Goal: Information Seeking & Learning: Learn about a topic

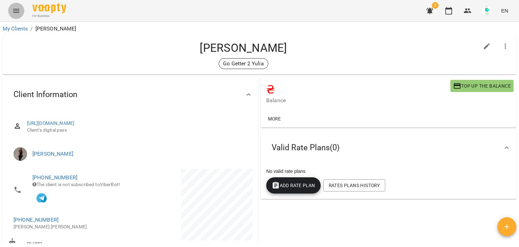
click at [12, 11] on icon "Menu" at bounding box center [16, 11] width 8 height 8
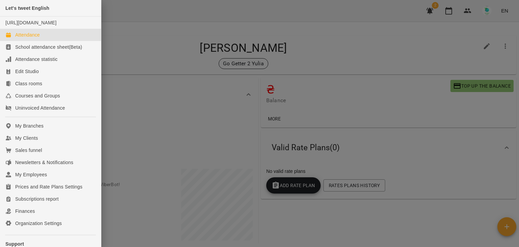
click at [28, 38] on div "Attendance" at bounding box center [27, 34] width 25 height 7
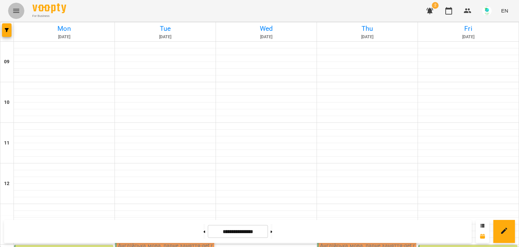
click at [18, 11] on icon "Menu" at bounding box center [16, 11] width 8 height 8
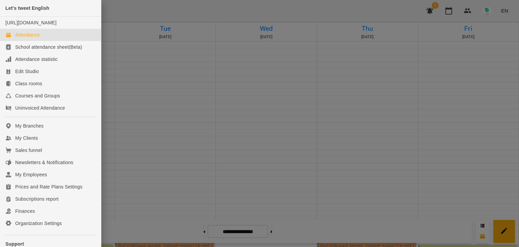
click at [21, 38] on div "Attendance" at bounding box center [27, 34] width 25 height 7
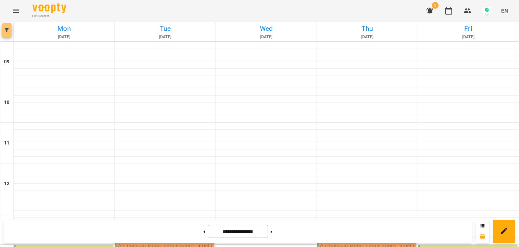
click at [5, 31] on icon "button" at bounding box center [7, 30] width 4 height 4
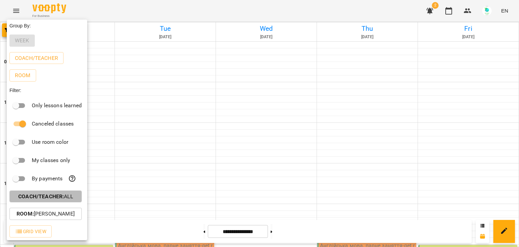
click at [64, 197] on b "Coach/Teacher :" at bounding box center [41, 196] width 46 height 6
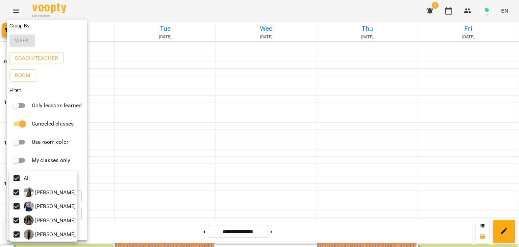
click at [135, 148] on div at bounding box center [259, 123] width 519 height 247
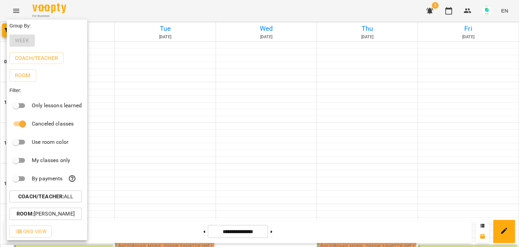
click at [253, 144] on div at bounding box center [259, 123] width 519 height 247
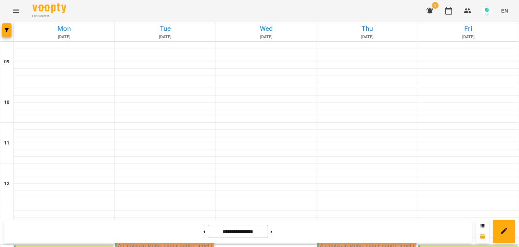
scroll to position [241, 0]
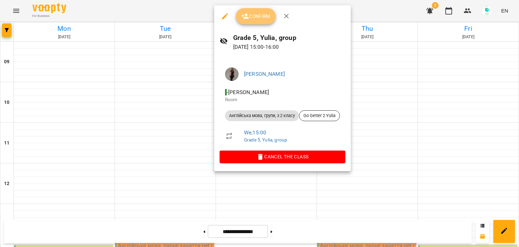
click at [249, 14] on icon "button" at bounding box center [245, 16] width 8 height 8
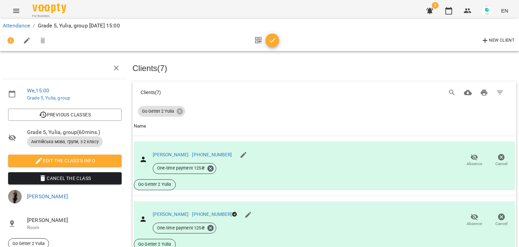
scroll to position [53, 0]
click at [470, 153] on icon "button" at bounding box center [474, 157] width 8 height 8
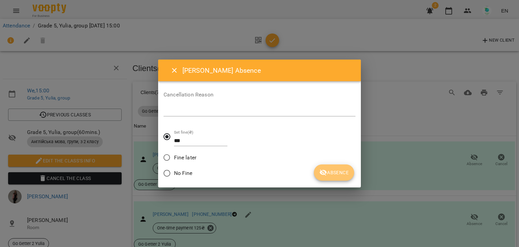
click at [341, 171] on span "Absence" at bounding box center [333, 172] width 29 height 8
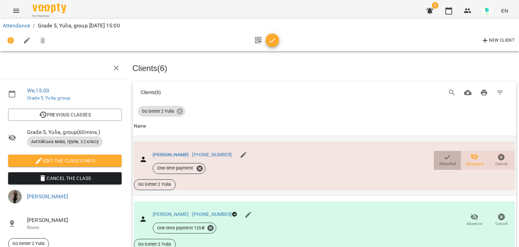
click at [438, 153] on span "Attended" at bounding box center [447, 160] width 19 height 14
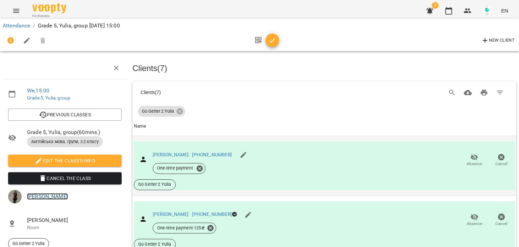
click at [32, 193] on link "[PERSON_NAME]" at bounding box center [47, 196] width 41 height 6
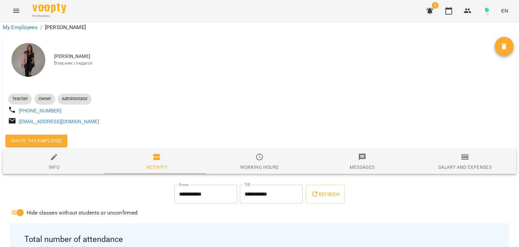
scroll to position [126, 0]
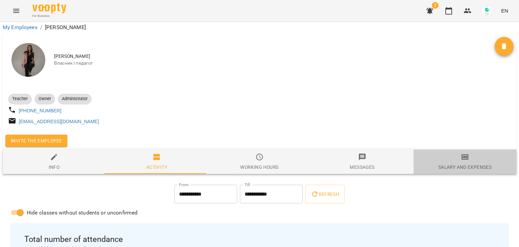
click at [463, 153] on icon "button" at bounding box center [465, 157] width 8 height 8
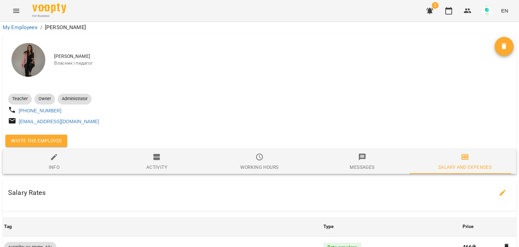
scroll to position [355, 0]
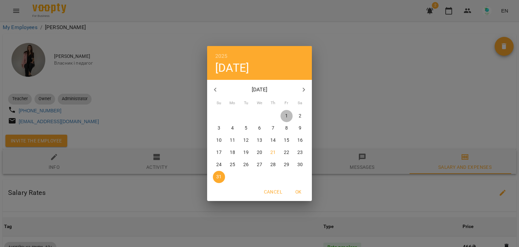
click at [286, 115] on p "1" at bounding box center [286, 116] width 3 height 7
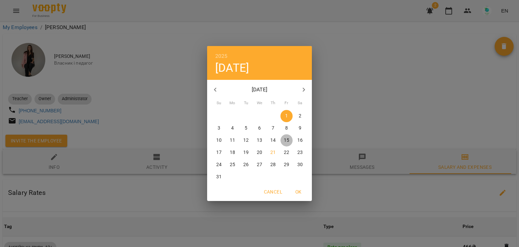
click at [285, 139] on p "15" at bounding box center [286, 140] width 5 height 7
type input "**********"
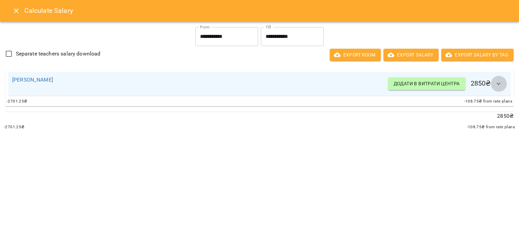
click at [499, 83] on icon "button" at bounding box center [499, 84] width 8 height 8
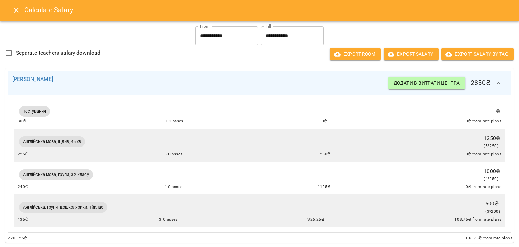
scroll to position [0, 0]
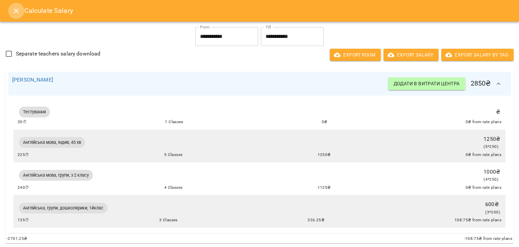
click at [14, 12] on icon "Close" at bounding box center [16, 10] width 5 height 5
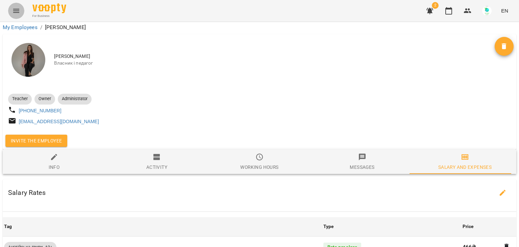
click at [19, 7] on icon "Menu" at bounding box center [16, 11] width 8 height 8
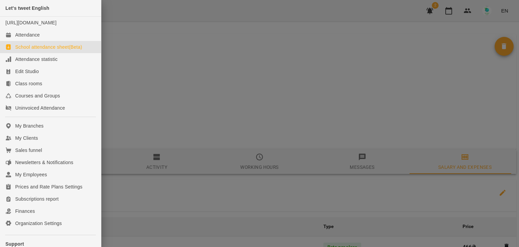
click at [30, 50] on div "School attendance sheet(Beta)" at bounding box center [48, 47] width 67 height 7
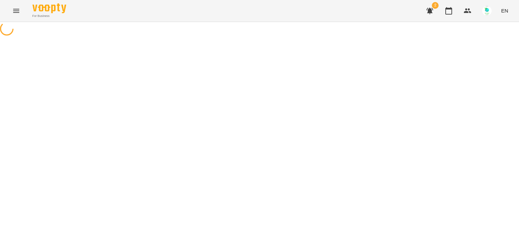
select select "**********"
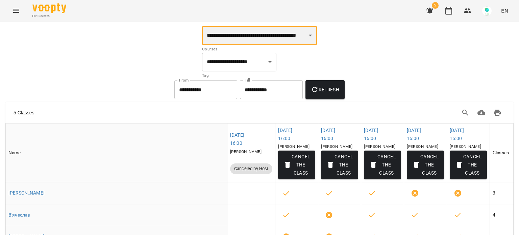
click at [303, 38] on select "**********" at bounding box center [259, 35] width 115 height 19
select select "**********"
click at [202, 26] on select "**********" at bounding box center [259, 35] width 115 height 19
select select "**********"
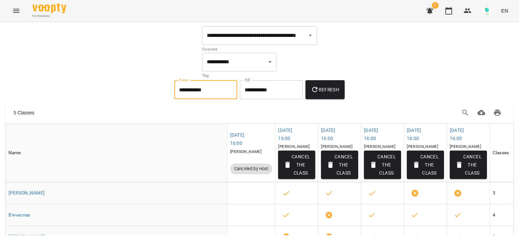
click at [215, 90] on input "**********" at bounding box center [205, 89] width 63 height 19
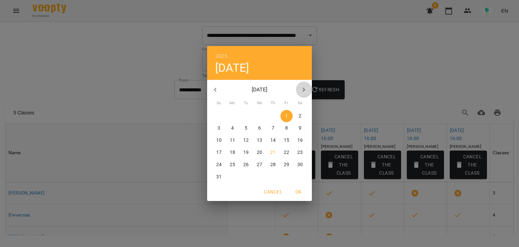
click at [306, 90] on icon "button" at bounding box center [304, 89] width 8 height 8
click at [229, 115] on span "1" at bounding box center [232, 116] width 12 height 7
type input "**********"
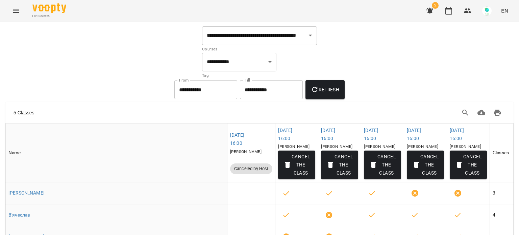
click at [278, 99] on div "**********" at bounding box center [272, 90] width 66 height 22
click at [282, 90] on input "**********" at bounding box center [271, 89] width 63 height 19
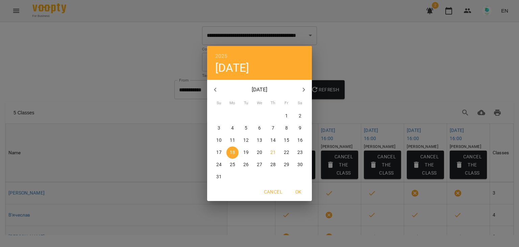
click at [303, 90] on icon "button" at bounding box center [304, 89] width 8 height 8
click at [262, 139] on span "17" at bounding box center [259, 140] width 12 height 7
type input "**********"
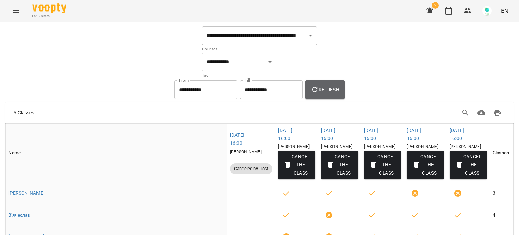
click at [325, 90] on span "Refresh" at bounding box center [325, 89] width 28 height 8
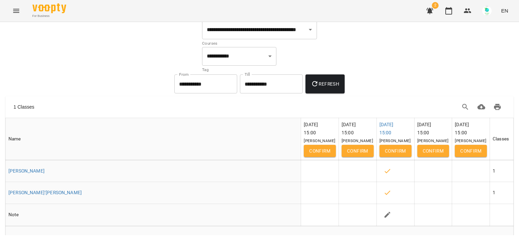
scroll to position [17, 0]
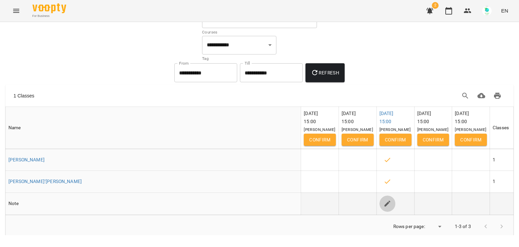
click at [389, 211] on button "button" at bounding box center [387, 203] width 16 height 16
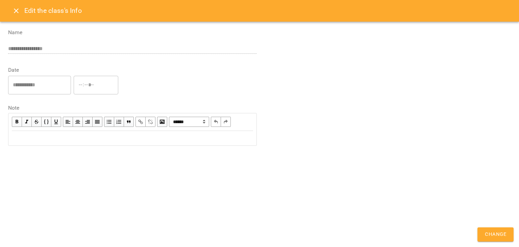
click at [23, 138] on div "Edit text" at bounding box center [132, 138] width 241 height 8
click at [19, 8] on icon "Close" at bounding box center [16, 11] width 8 height 8
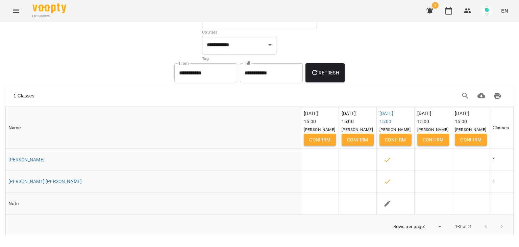
click at [19, 8] on icon "Menu" at bounding box center [16, 11] width 8 height 8
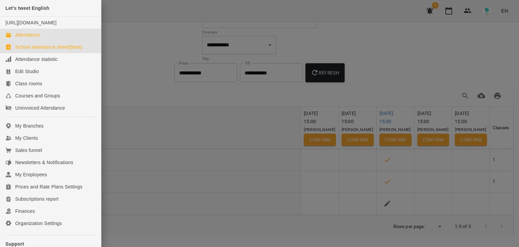
click at [32, 38] on div "Attendance" at bounding box center [27, 34] width 25 height 7
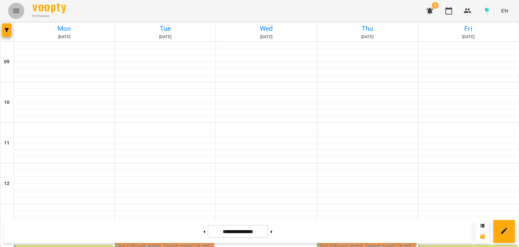
click at [18, 8] on icon "Menu" at bounding box center [16, 11] width 8 height 8
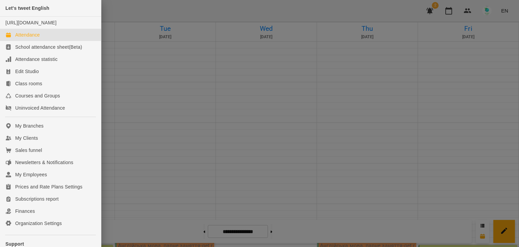
click at [151, 76] on div at bounding box center [259, 123] width 519 height 247
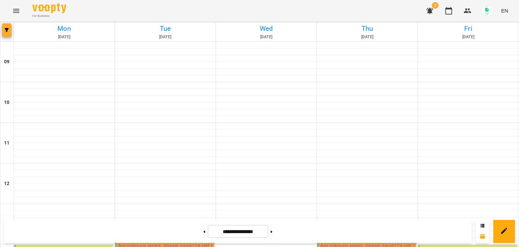
click at [3, 28] on span "button" at bounding box center [6, 30] width 9 height 4
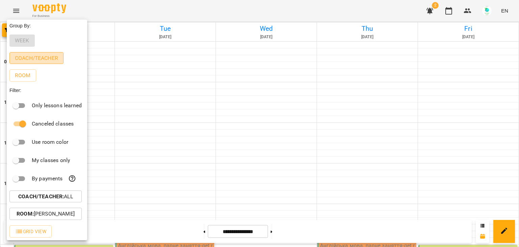
click at [41, 62] on p "Coach/Teacher" at bounding box center [36, 58] width 43 height 8
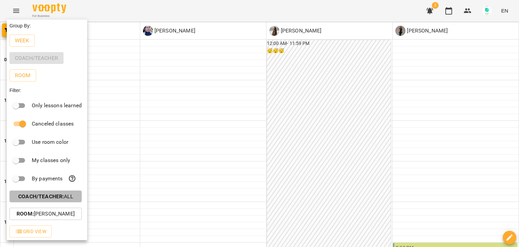
click at [49, 193] on button "Coach/Teacher : All" at bounding box center [45, 196] width 72 height 12
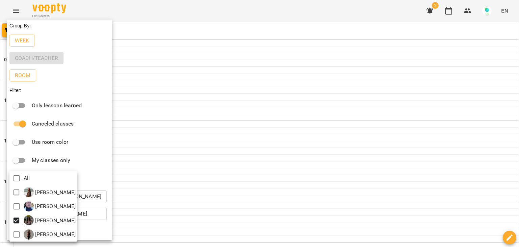
click at [166, 156] on div at bounding box center [259, 123] width 519 height 247
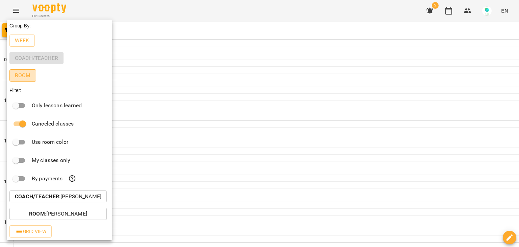
click at [20, 76] on p "Room" at bounding box center [23, 75] width 16 height 8
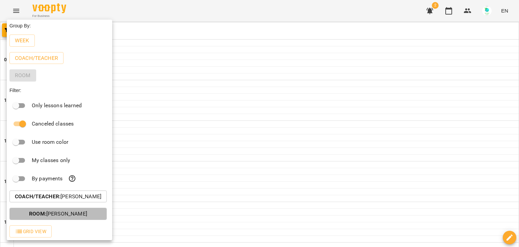
click at [61, 215] on p "Room : [PERSON_NAME]" at bounding box center [58, 213] width 58 height 8
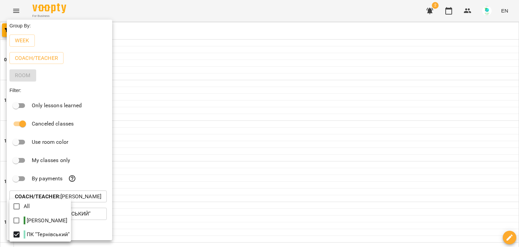
click at [178, 187] on div at bounding box center [259, 123] width 519 height 247
click at [135, 161] on div at bounding box center [259, 123] width 519 height 247
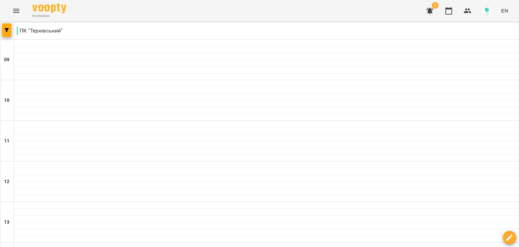
type input "**********"
click at [10, 32] on button "button" at bounding box center [6, 30] width 9 height 14
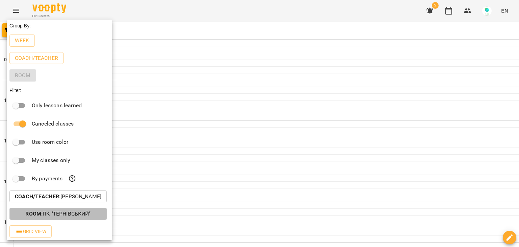
click at [39, 215] on b "Room :" at bounding box center [33, 213] width 17 height 6
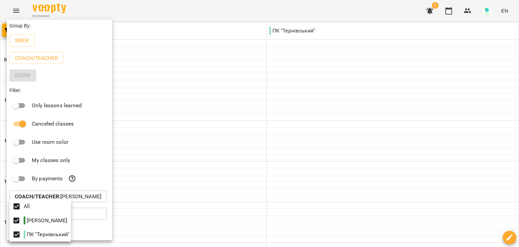
click at [188, 154] on div at bounding box center [259, 123] width 519 height 247
click at [443, 130] on div at bounding box center [259, 123] width 519 height 247
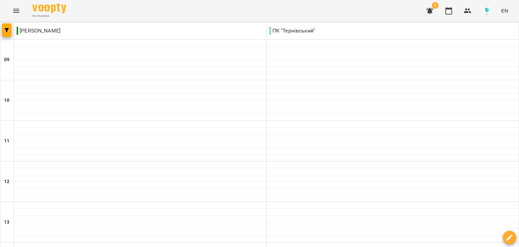
scroll to position [284, 0]
type input "**********"
drag, startPoint x: 513, startPoint y: 35, endPoint x: 517, endPoint y: 21, distance: 14.9
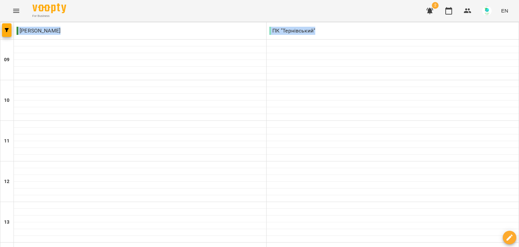
type input "**********"
click at [15, 11] on icon "Menu" at bounding box center [16, 11] width 6 height 4
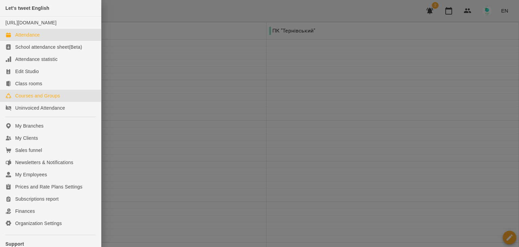
click at [42, 99] on div "Courses and Groups" at bounding box center [37, 95] width 45 height 7
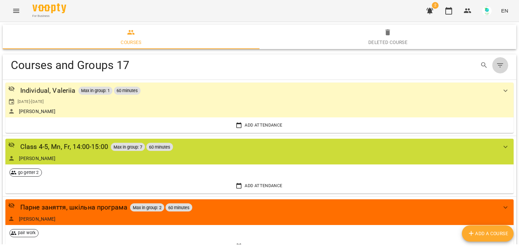
click at [497, 65] on icon "Table Toolbar" at bounding box center [500, 65] width 6 height 4
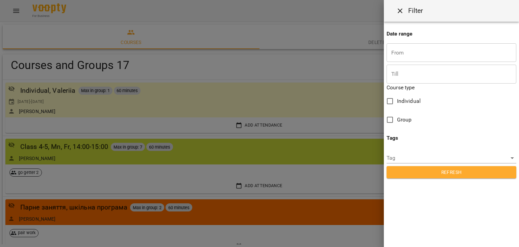
click at [231, 21] on div at bounding box center [259, 123] width 519 height 247
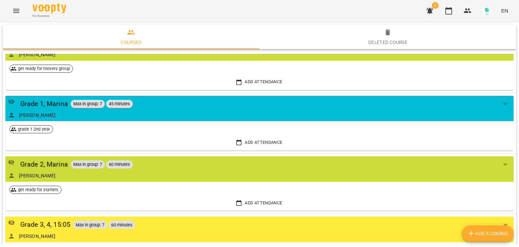
scroll to position [745, 0]
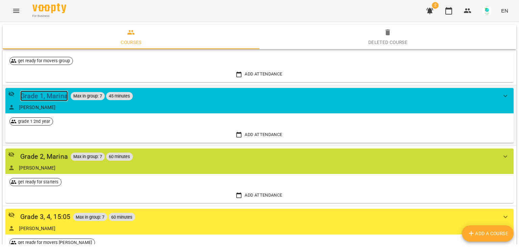
click at [47, 95] on div "Grade 1, Marina" at bounding box center [44, 96] width 48 height 10
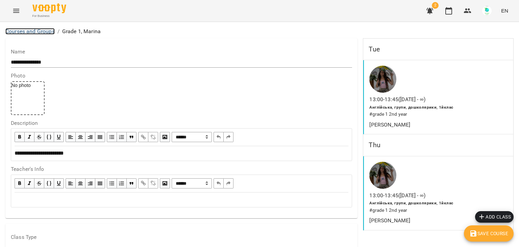
click at [28, 31] on link "Courses and Groups" at bounding box center [29, 31] width 49 height 6
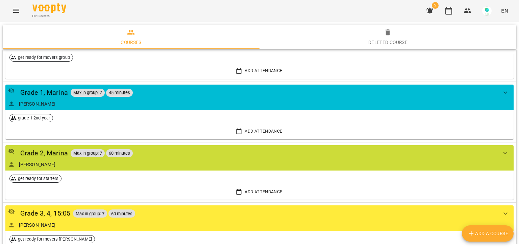
scroll to position [750, 0]
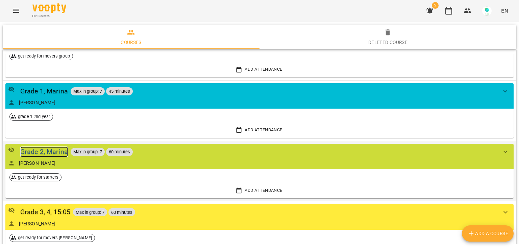
click at [35, 150] on div "Grade 2, Marina" at bounding box center [44, 151] width 48 height 10
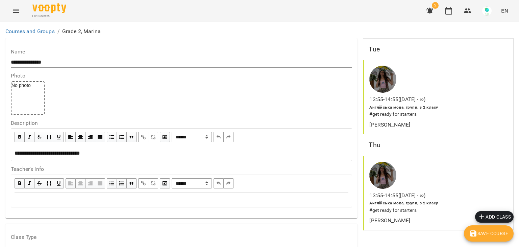
click at [35, 150] on span "**********" at bounding box center [48, 152] width 66 height 5
click at [26, 29] on link "Courses and Groups" at bounding box center [29, 31] width 49 height 6
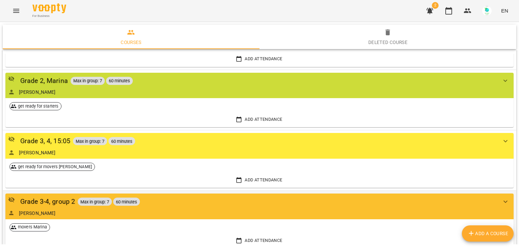
scroll to position [823, 0]
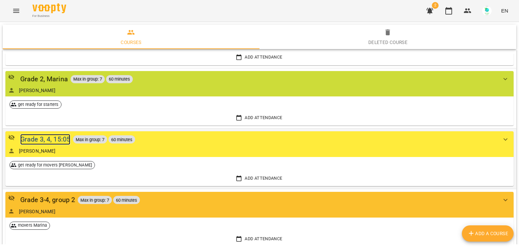
click at [48, 137] on div "Grade 3, 4, 15:05" at bounding box center [45, 139] width 50 height 10
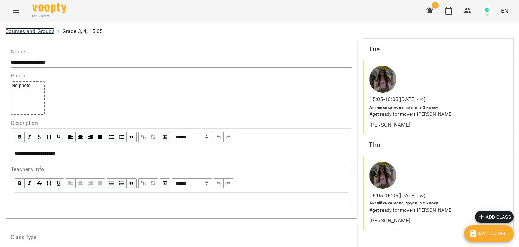
click at [31, 32] on link "Courses and Groups" at bounding box center [29, 31] width 49 height 6
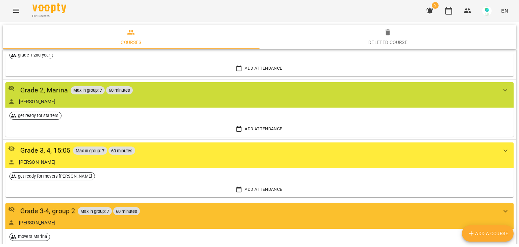
scroll to position [818, 0]
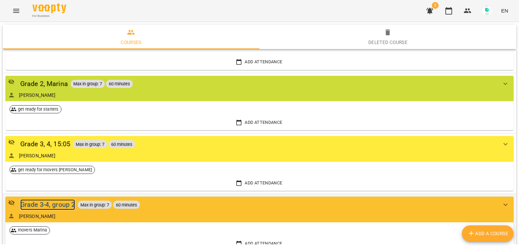
click at [49, 200] on div "Grade 3-4, group 2" at bounding box center [47, 204] width 55 height 10
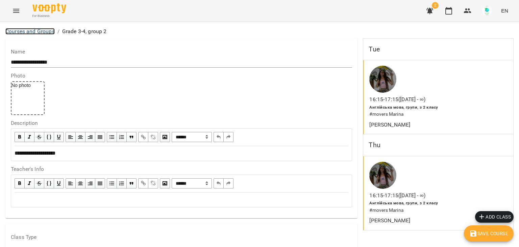
click at [36, 28] on link "Courses and Groups" at bounding box center [29, 31] width 49 height 6
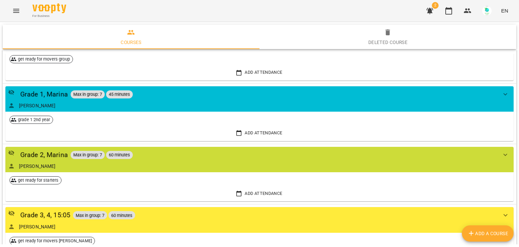
scroll to position [744, 0]
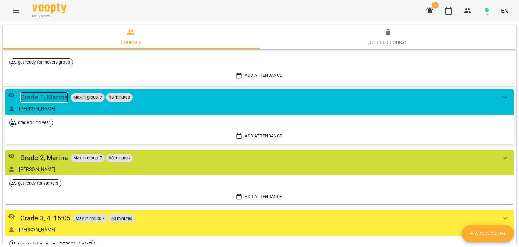
click at [60, 92] on div "Grade 1, Marina" at bounding box center [44, 97] width 48 height 10
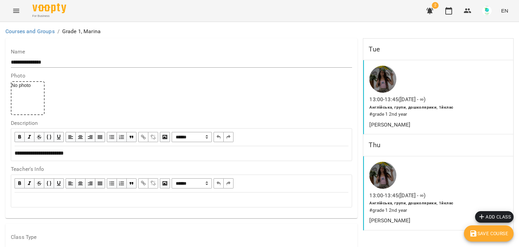
scroll to position [525, 0]
